Goal: Check status: Check status

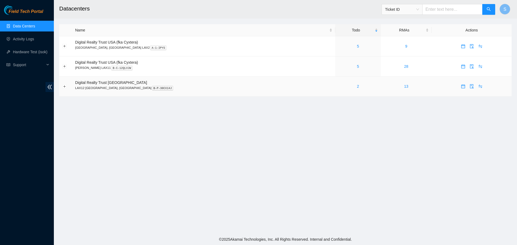
click at [338, 88] on div "2" at bounding box center [358, 87] width 40 height 6
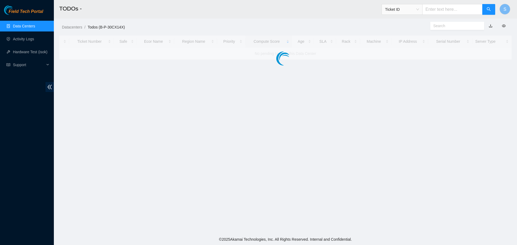
click at [318, 86] on main "TODOs - Ticket ID S Datacenters / Todos (B-P-30CX14X) / Ticket Number Safe Ecor…" at bounding box center [285, 117] width 463 height 234
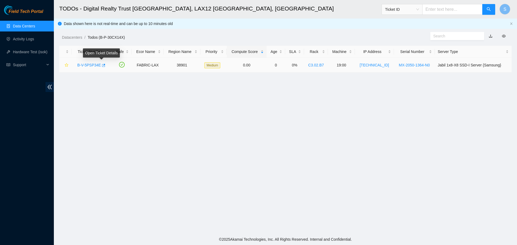
click at [90, 65] on link "B-V-5PSP34E" at bounding box center [89, 65] width 24 height 4
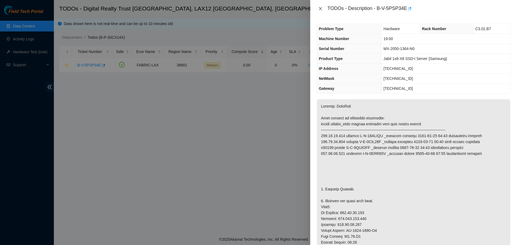
click at [321, 10] on icon "close" at bounding box center [320, 8] width 4 height 4
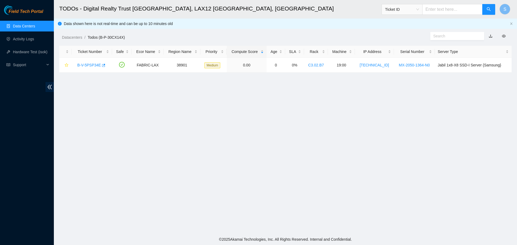
click at [31, 25] on link "Data Centers" at bounding box center [24, 26] width 22 height 4
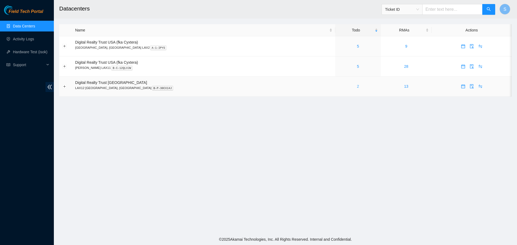
click at [357, 88] on link "2" at bounding box center [358, 86] width 2 height 4
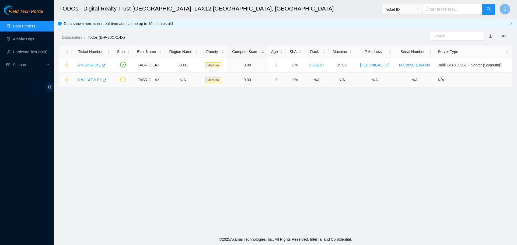
click at [82, 81] on link "B-W-14TVLEK" at bounding box center [89, 80] width 25 height 4
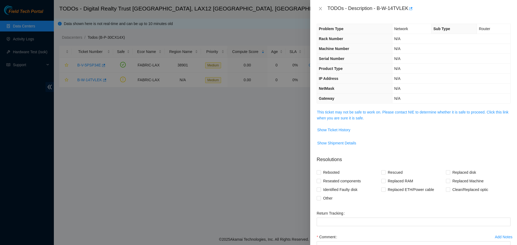
click at [345, 121] on span "This ticket may not be safe to work on. Please contact NIE to determine whether…" at bounding box center [413, 115] width 193 height 12
click at [345, 119] on link "This ticket may not be safe to work on. Please contact NIE to determine whether…" at bounding box center [413, 115] width 192 height 10
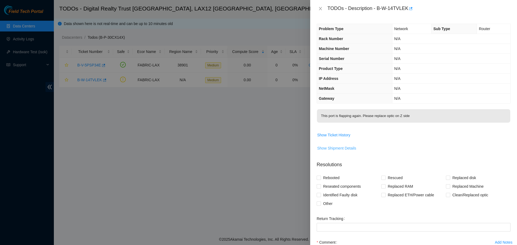
click at [345, 148] on span "Show Shipment Details" at bounding box center [336, 149] width 39 height 6
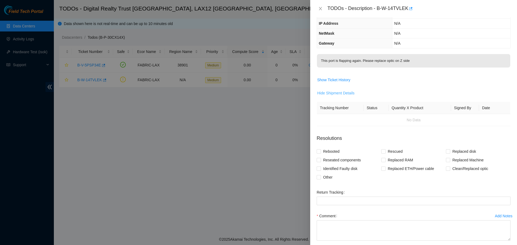
click at [345, 92] on span "Hide Shipment Details" at bounding box center [335, 93] width 37 height 6
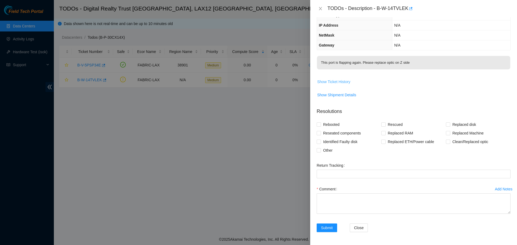
click at [342, 84] on span "Show Ticket History" at bounding box center [333, 82] width 33 height 6
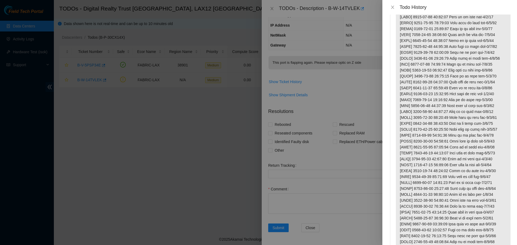
scroll to position [0, 0]
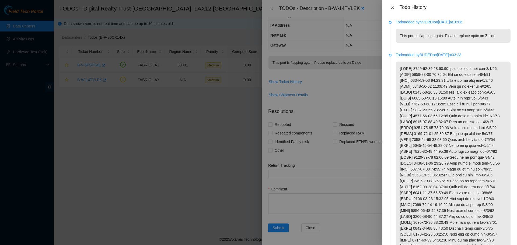
click at [393, 9] on div "Todo History" at bounding box center [450, 7] width 135 height 15
click at [390, 8] on button "Close" at bounding box center [393, 7] width 8 height 5
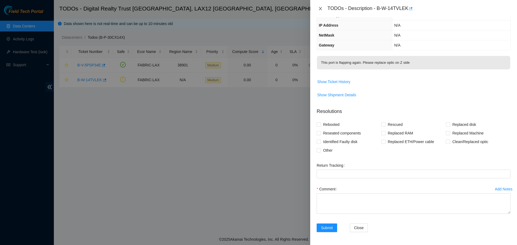
click at [323, 7] on button "Close" at bounding box center [321, 8] width 8 height 5
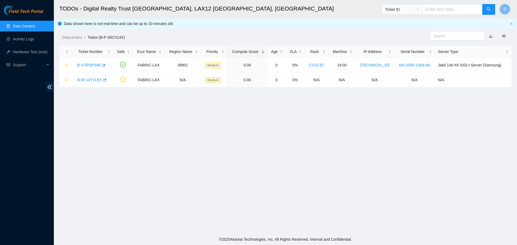
scroll to position [71, 0]
click at [86, 78] on link "B-W-14TVLEK" at bounding box center [89, 80] width 25 height 4
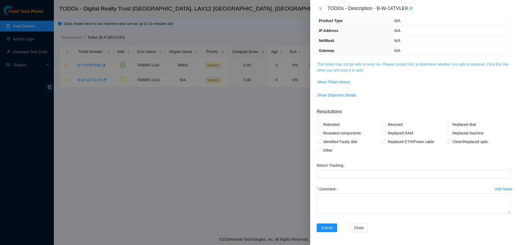
click at [351, 71] on link "This ticket may not be safe to work on. Please contact NIE to determine whether…" at bounding box center [413, 67] width 192 height 10
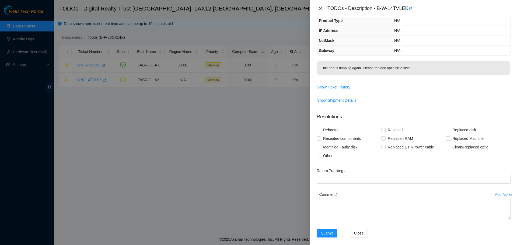
click at [321, 7] on icon "close" at bounding box center [320, 8] width 4 height 4
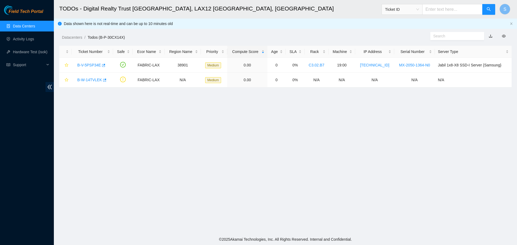
scroll to position [66, 0]
click at [82, 83] on div "B-W-14TVLEK" at bounding box center [93, 80] width 36 height 9
click at [83, 80] on link "B-W-14TVLEK" at bounding box center [89, 80] width 25 height 4
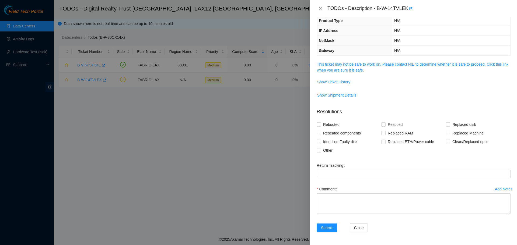
scroll to position [48, 0]
click at [358, 69] on link "This ticket may not be safe to work on. Please contact NIE to determine whether…" at bounding box center [413, 67] width 192 height 10
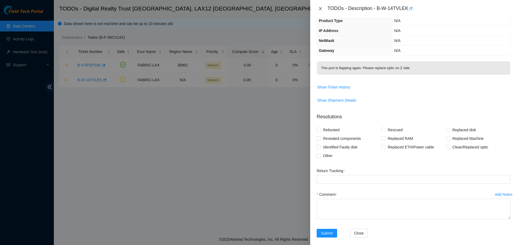
click at [321, 10] on icon "close" at bounding box center [320, 8] width 4 height 4
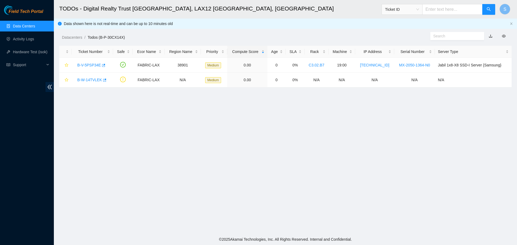
scroll to position [66, 0]
click at [95, 79] on link "B-W-14TVLEK" at bounding box center [89, 80] width 25 height 4
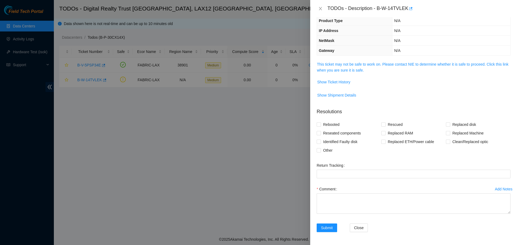
click at [401, 61] on span "This ticket may not be safe to work on. Please contact NIE to determine whether…" at bounding box center [413, 67] width 193 height 12
click at [402, 68] on span "This ticket may not be safe to work on. Please contact NIE to determine whether…" at bounding box center [413, 67] width 193 height 12
click at [404, 63] on link "This ticket may not be safe to work on. Please contact NIE to determine whether…" at bounding box center [413, 67] width 192 height 10
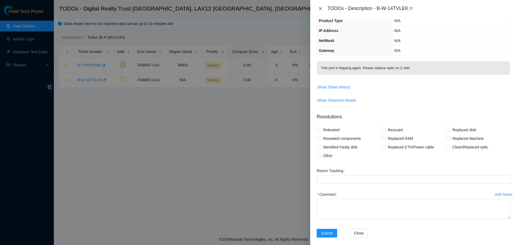
click at [324, 10] on button "Close" at bounding box center [321, 8] width 8 height 5
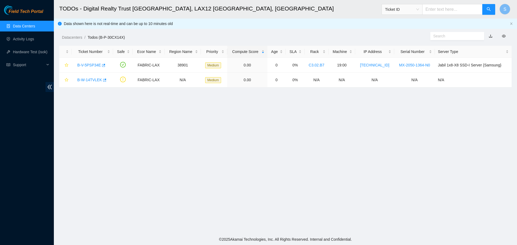
scroll to position [66, 0]
